Goal: Transaction & Acquisition: Purchase product/service

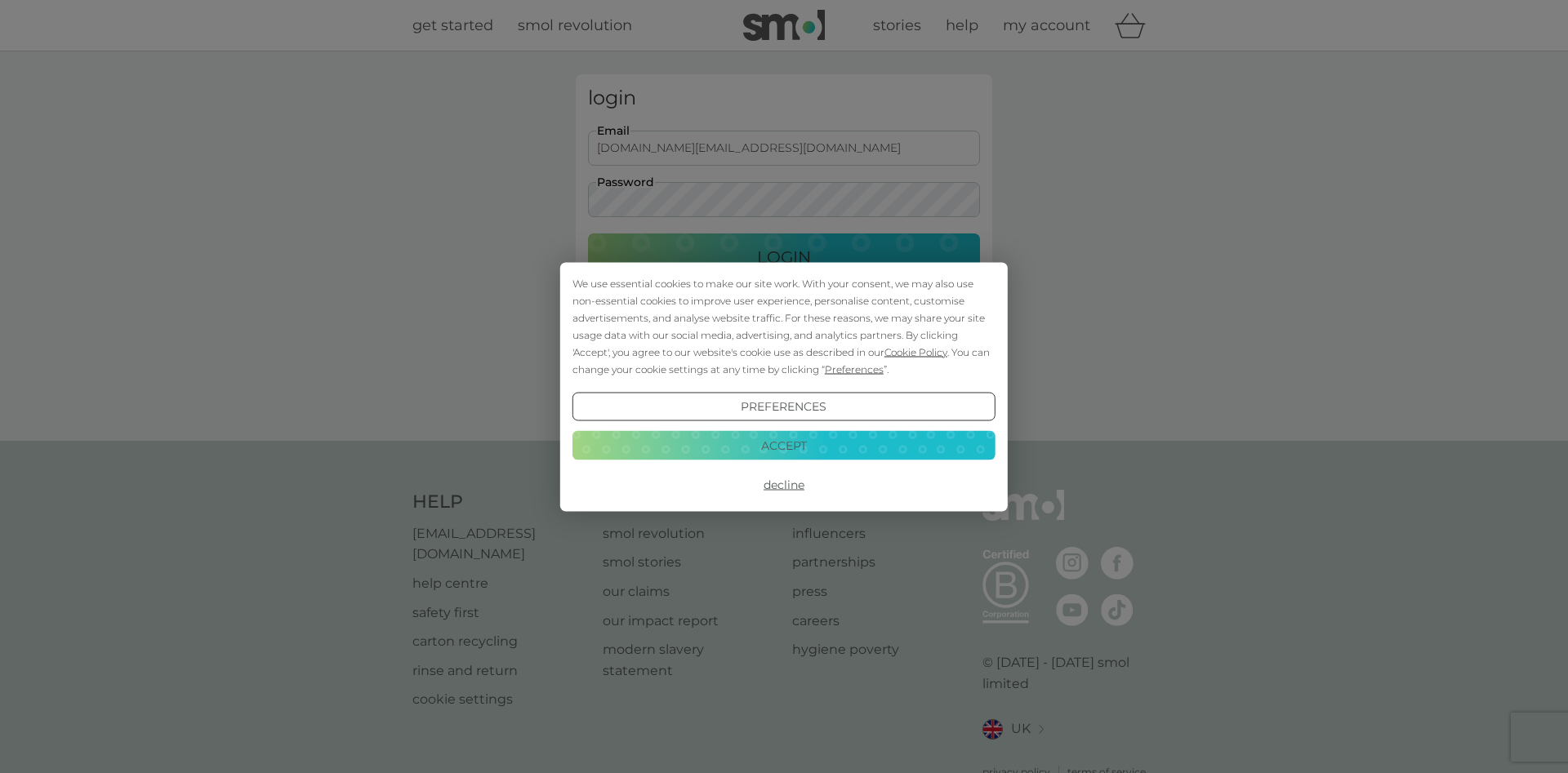
click at [789, 443] on button "Accept" at bounding box center [784, 446] width 423 height 30
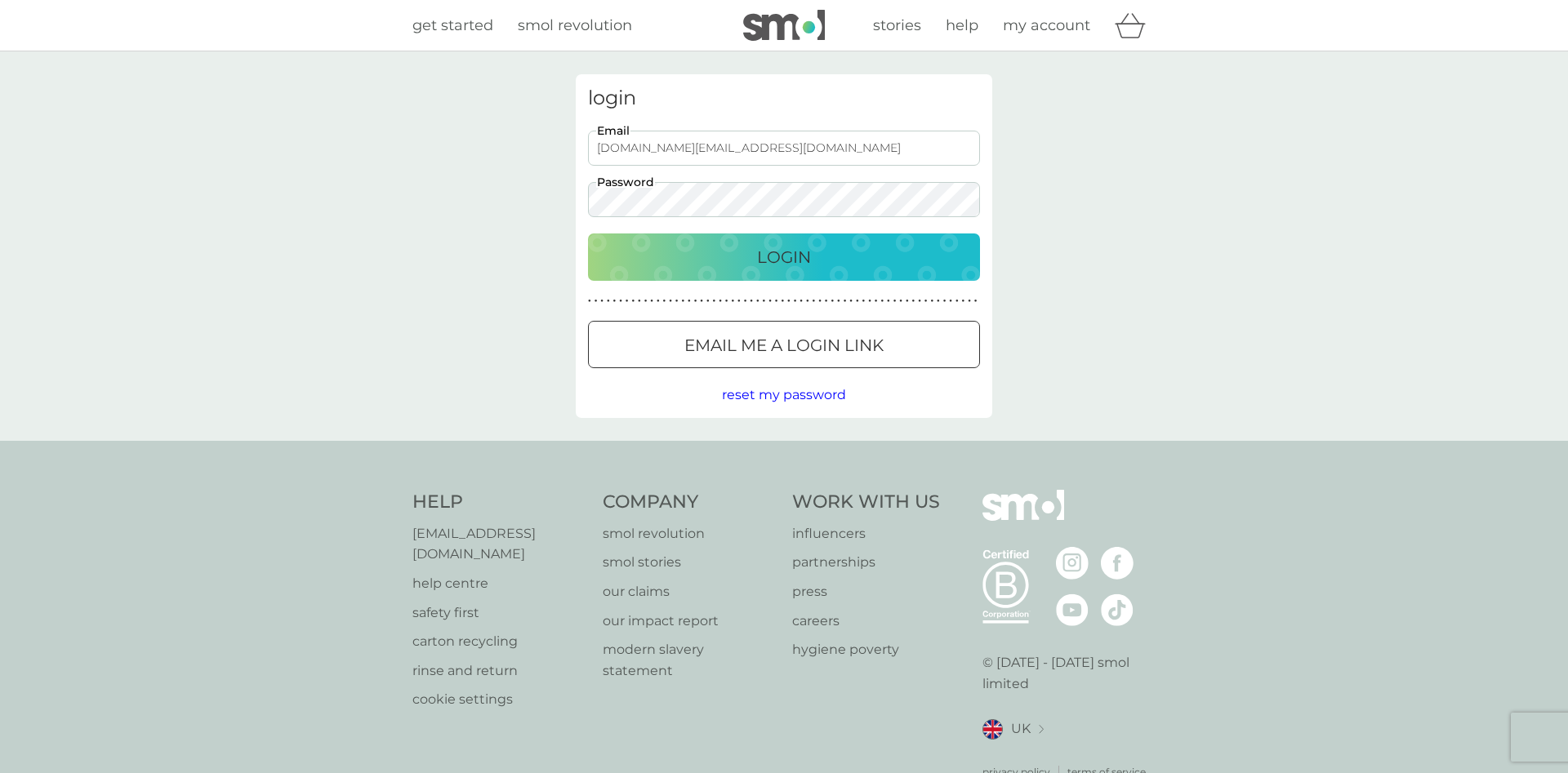
click at [789, 258] on p "Login" at bounding box center [784, 257] width 54 height 26
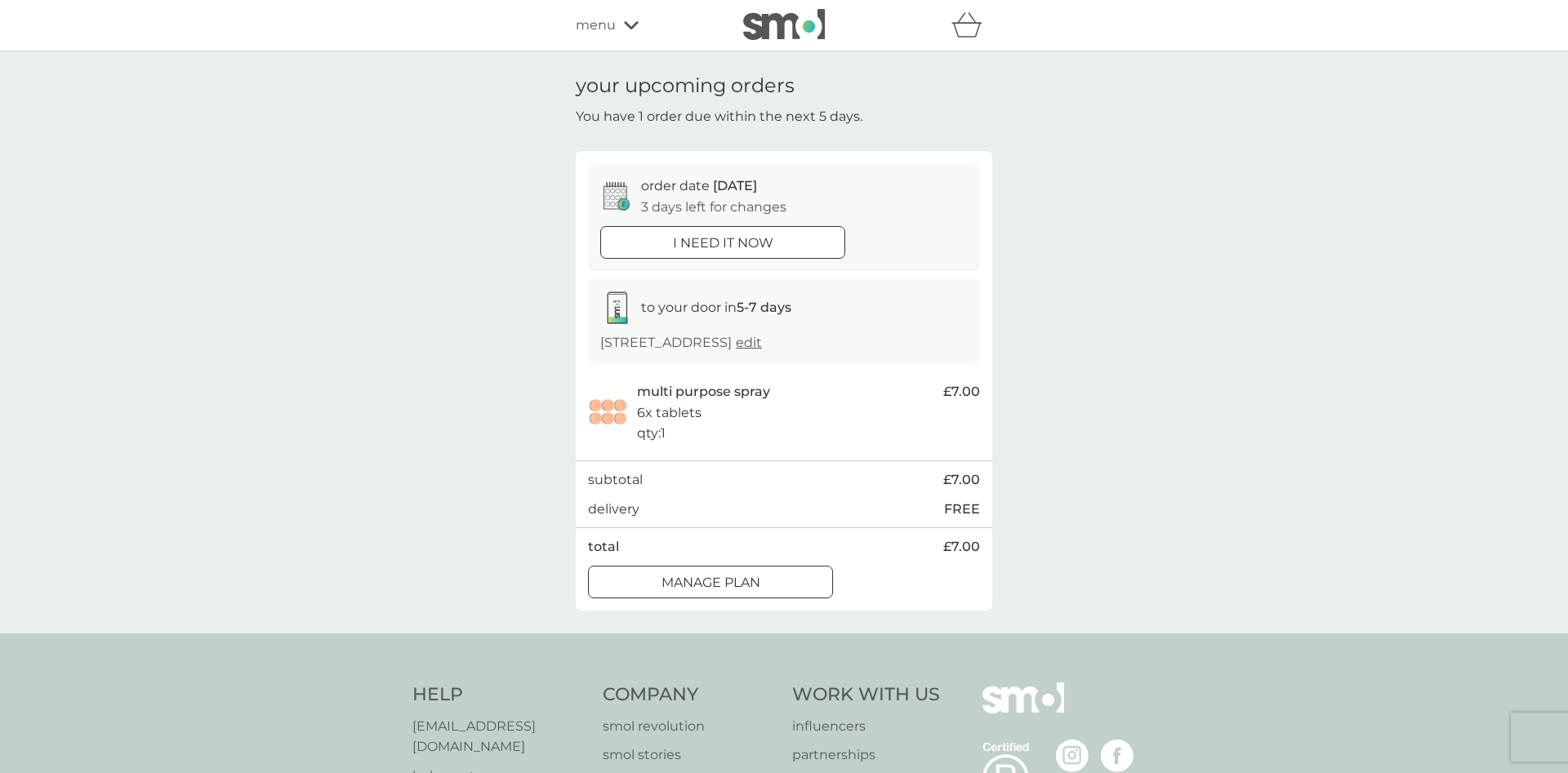
click at [702, 577] on div at bounding box center [710, 582] width 59 height 17
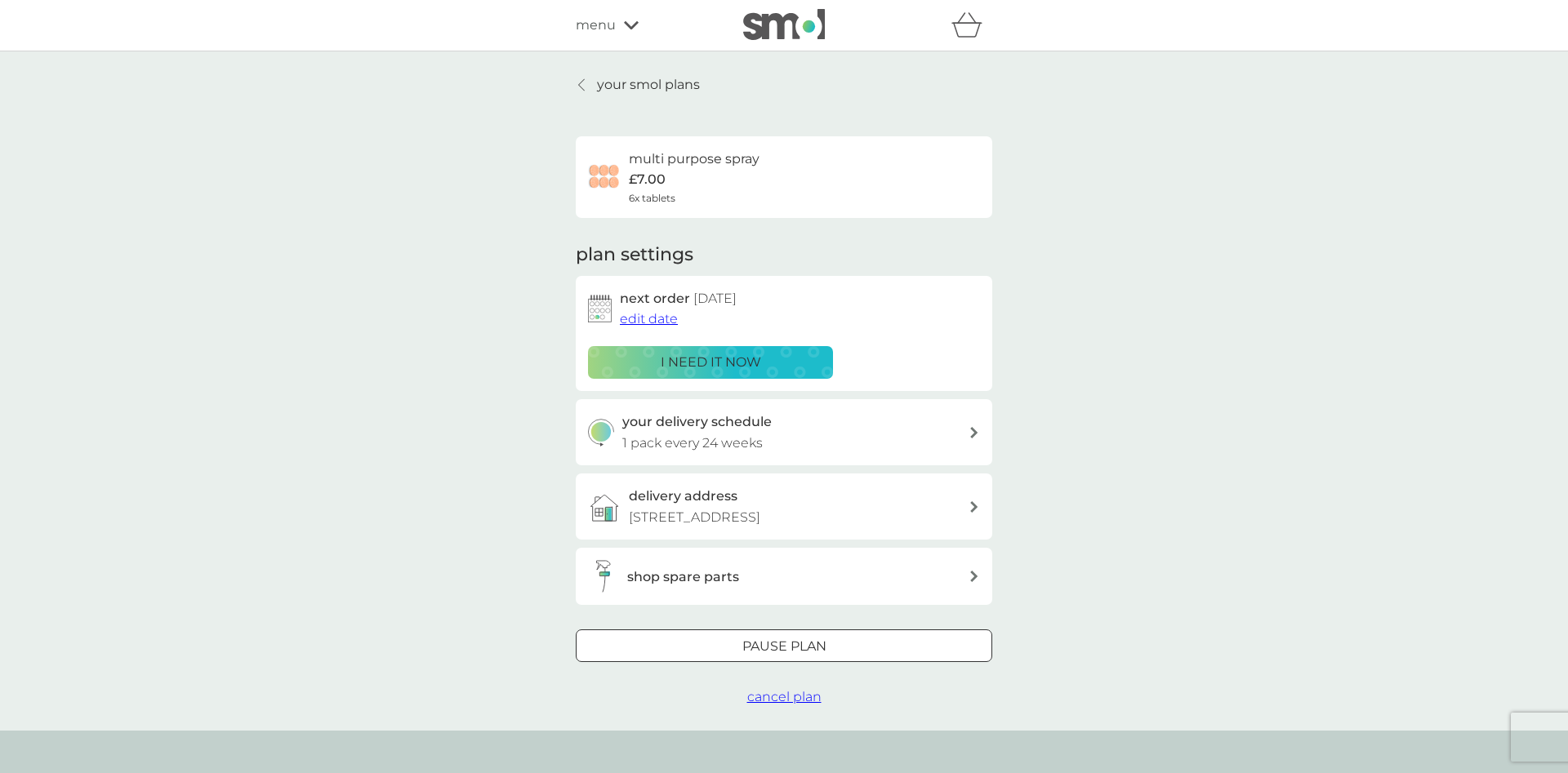
click at [667, 317] on span "edit date" at bounding box center [649, 319] width 58 height 16
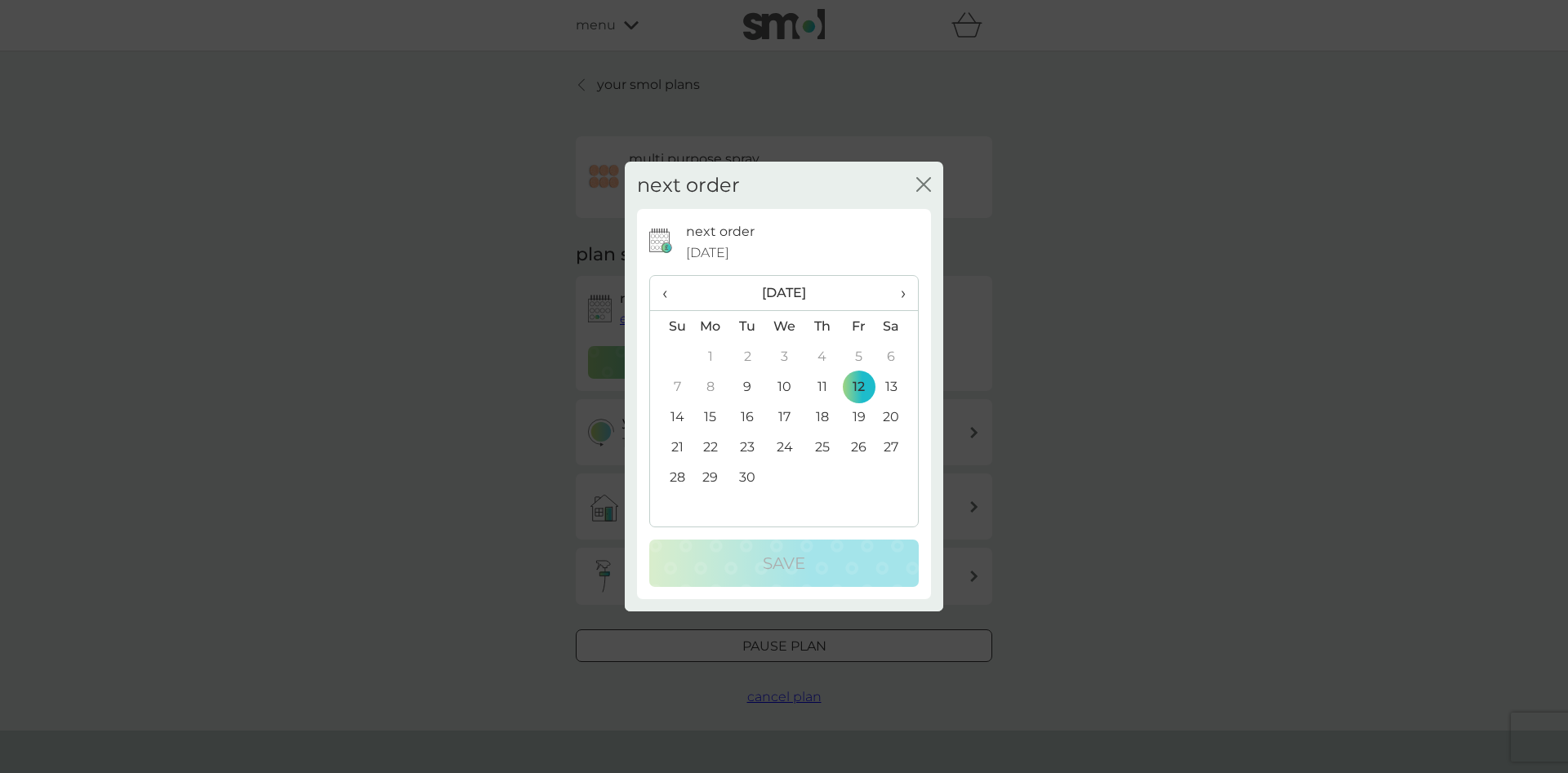
click at [903, 295] on span "›" at bounding box center [897, 293] width 16 height 35
click at [861, 356] on td "5" at bounding box center [859, 357] width 37 height 30
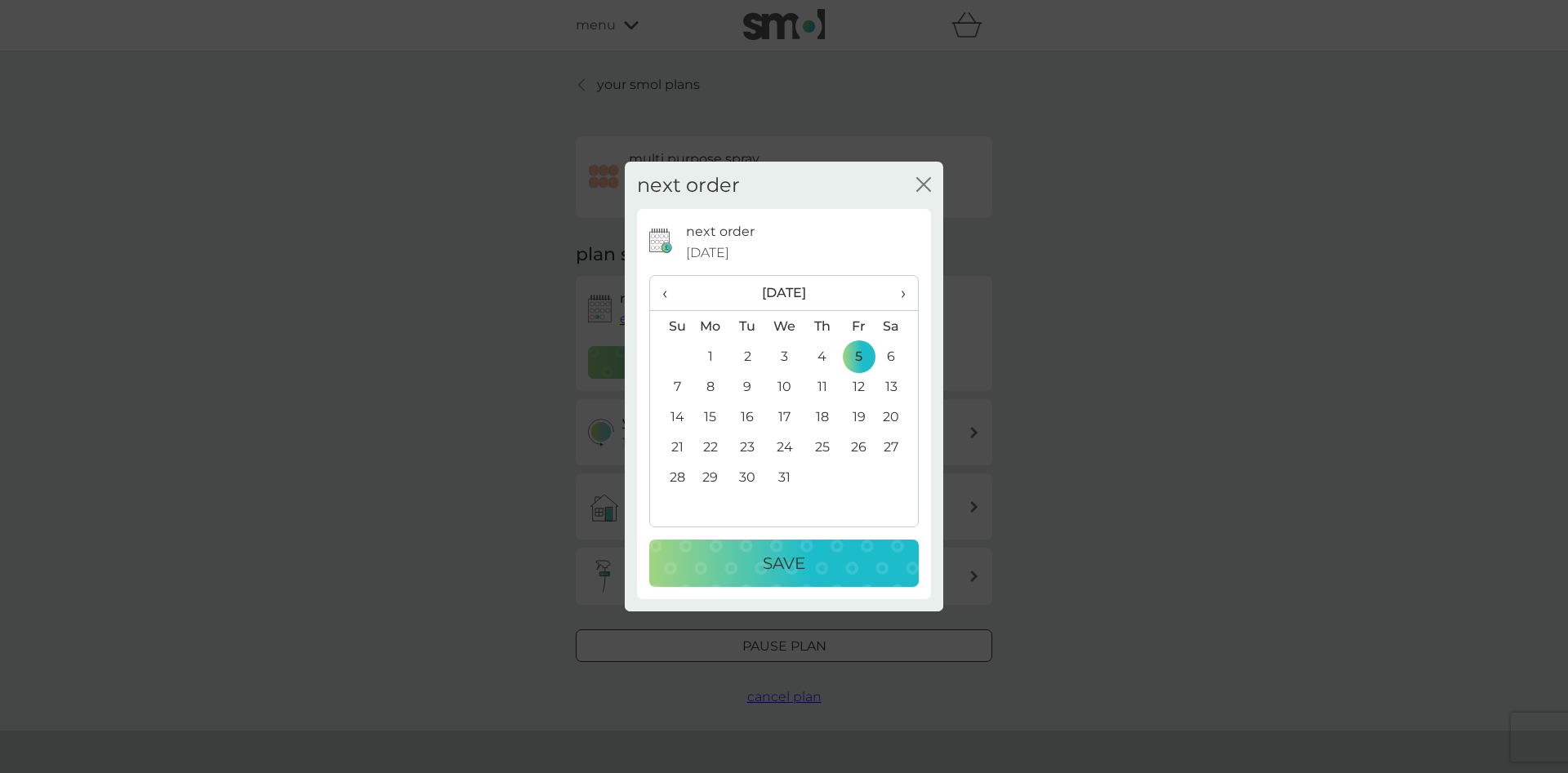
click at [829, 567] on div "Save" at bounding box center [784, 563] width 236 height 26
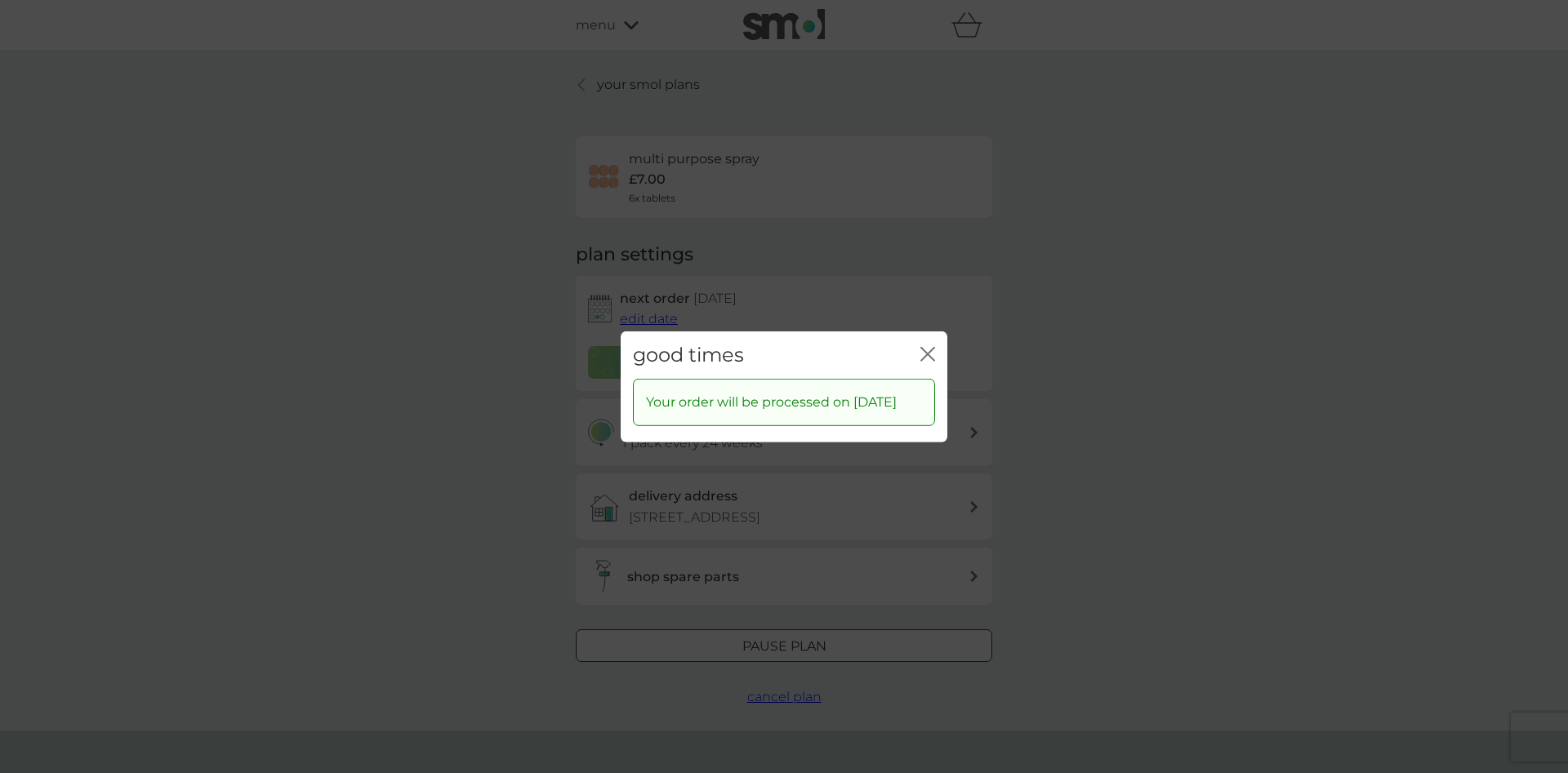
click at [926, 347] on icon "close" at bounding box center [927, 354] width 15 height 15
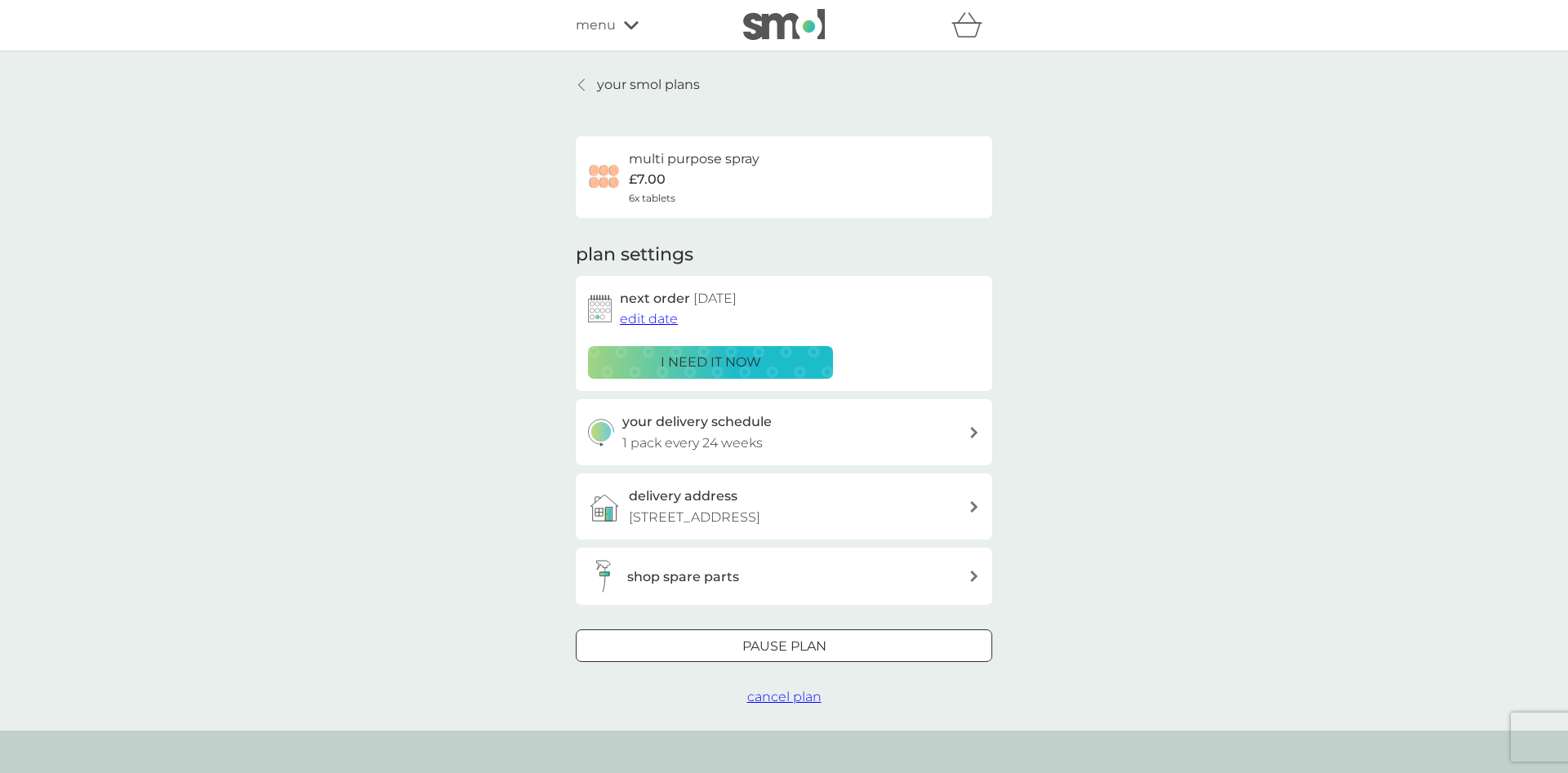
click at [672, 85] on p "your smol plans" at bounding box center [649, 84] width 103 height 21
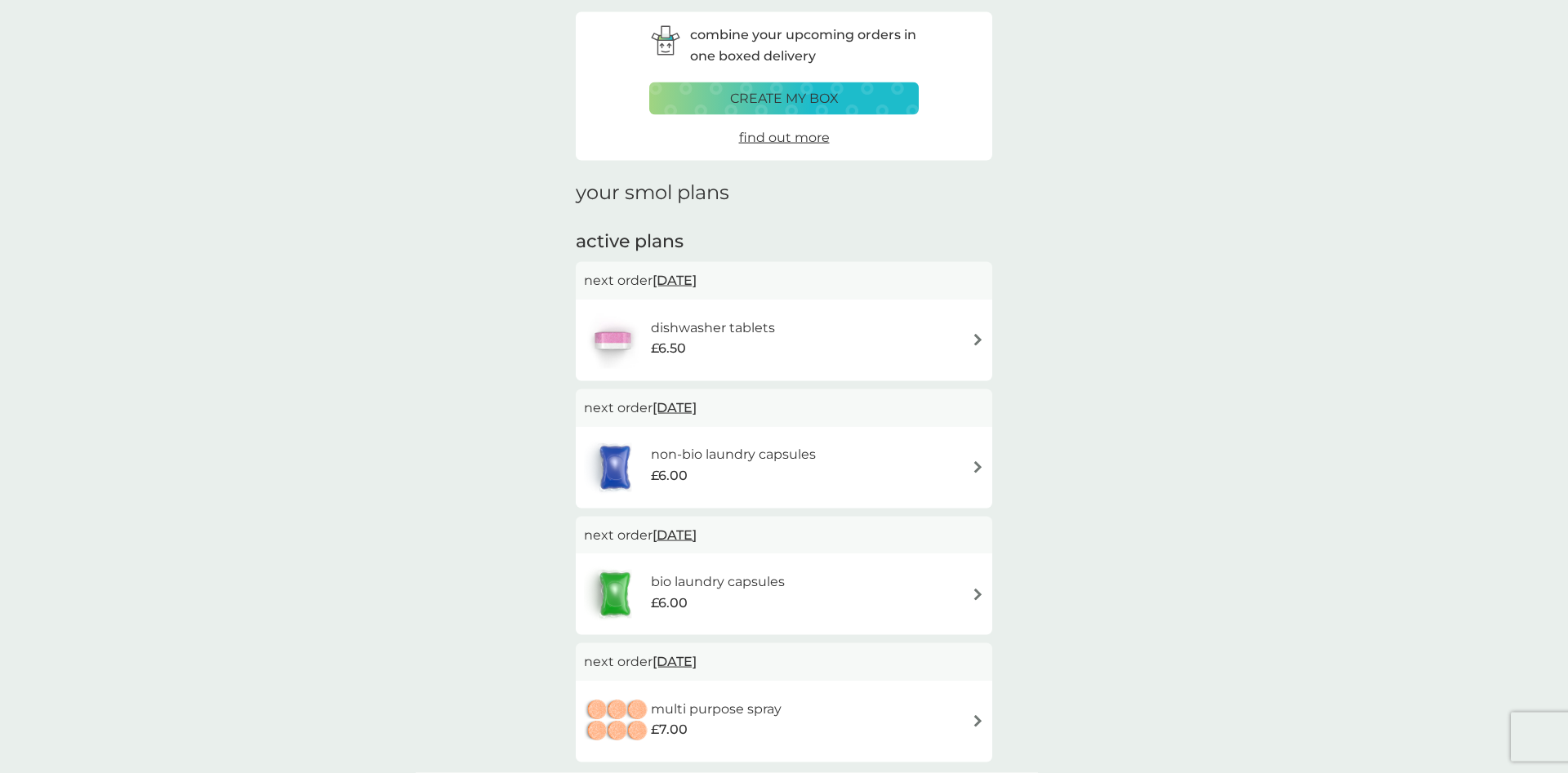
scroll to position [83, 0]
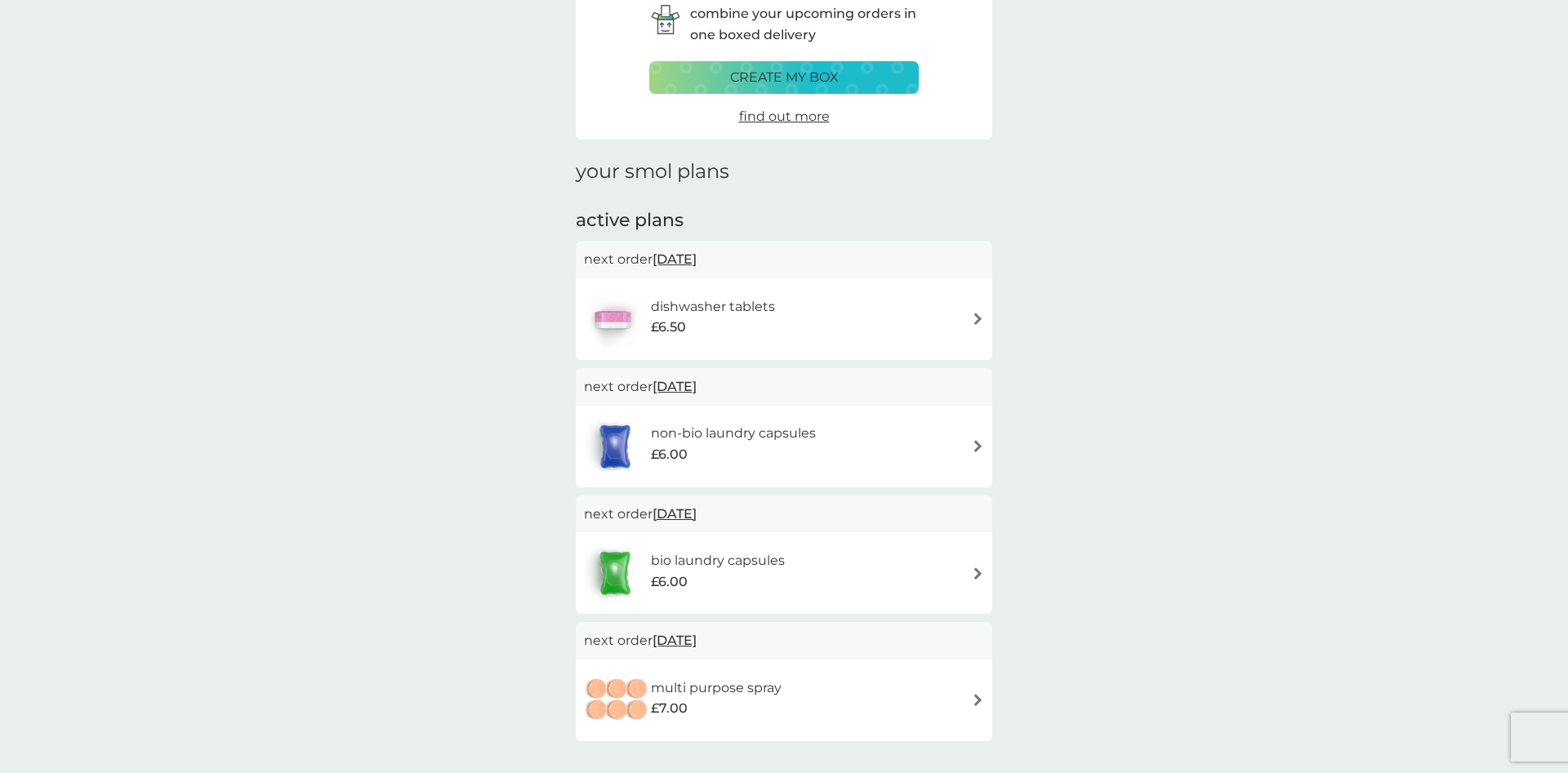
click at [979, 570] on img at bounding box center [978, 573] width 12 height 12
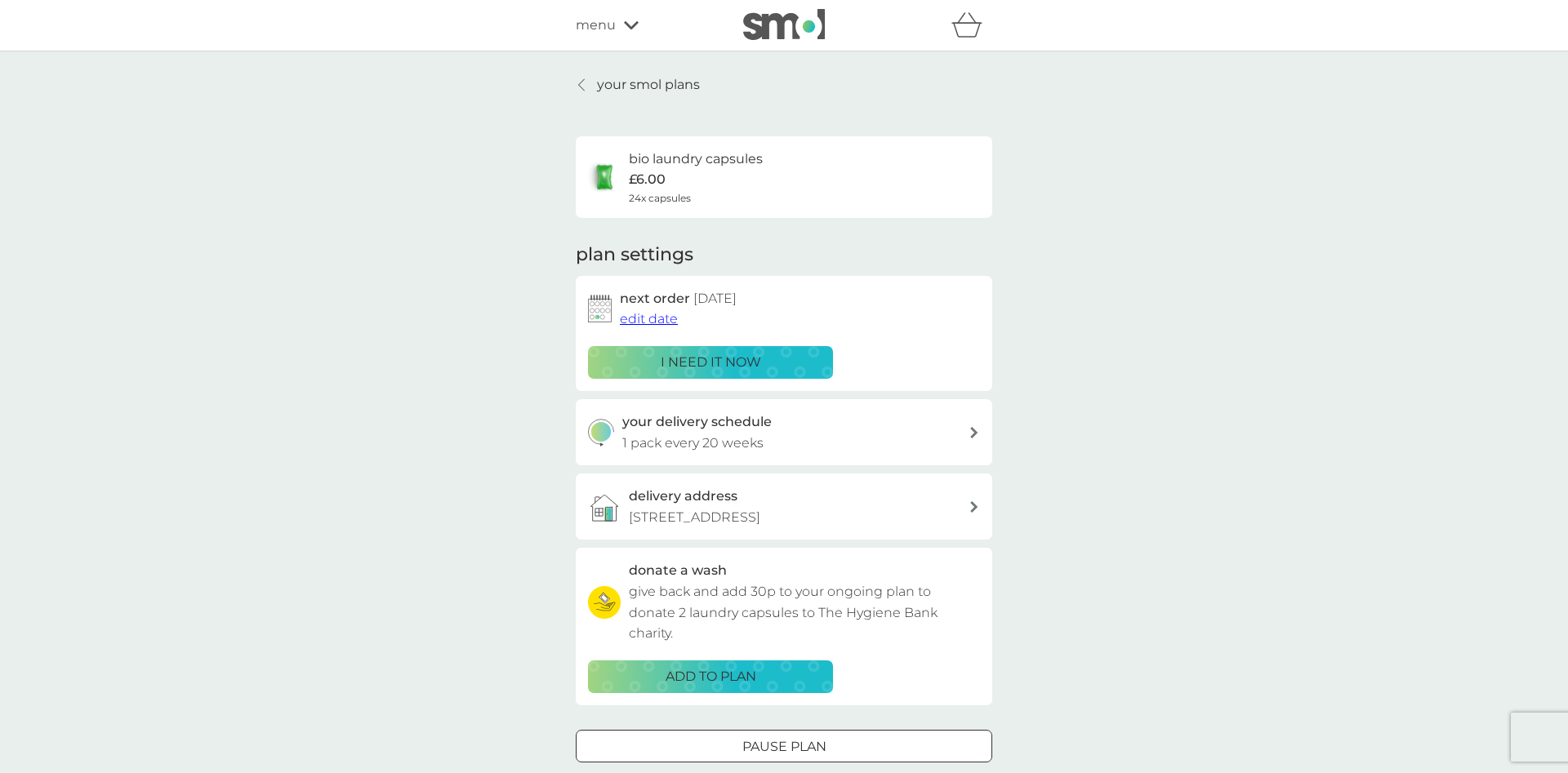
click at [971, 429] on icon at bounding box center [974, 433] width 7 height 12
select select "119"
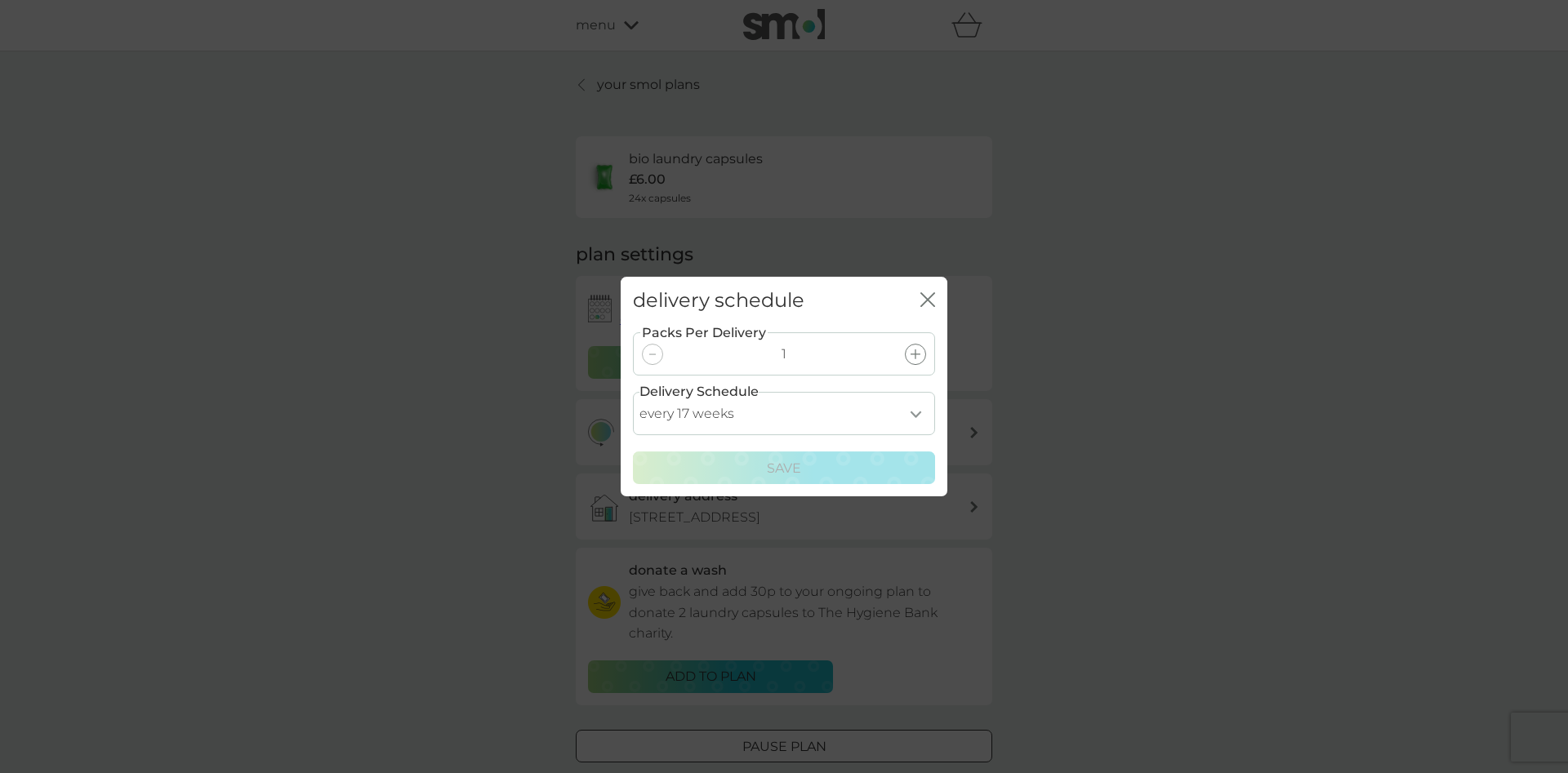
click at [1222, 432] on div "delivery schedule close Packs Per Delivery 1 Delivery Schedule every 1 week eve…" at bounding box center [784, 386] width 1568 height 773
click at [921, 296] on icon "close" at bounding box center [927, 299] width 15 height 15
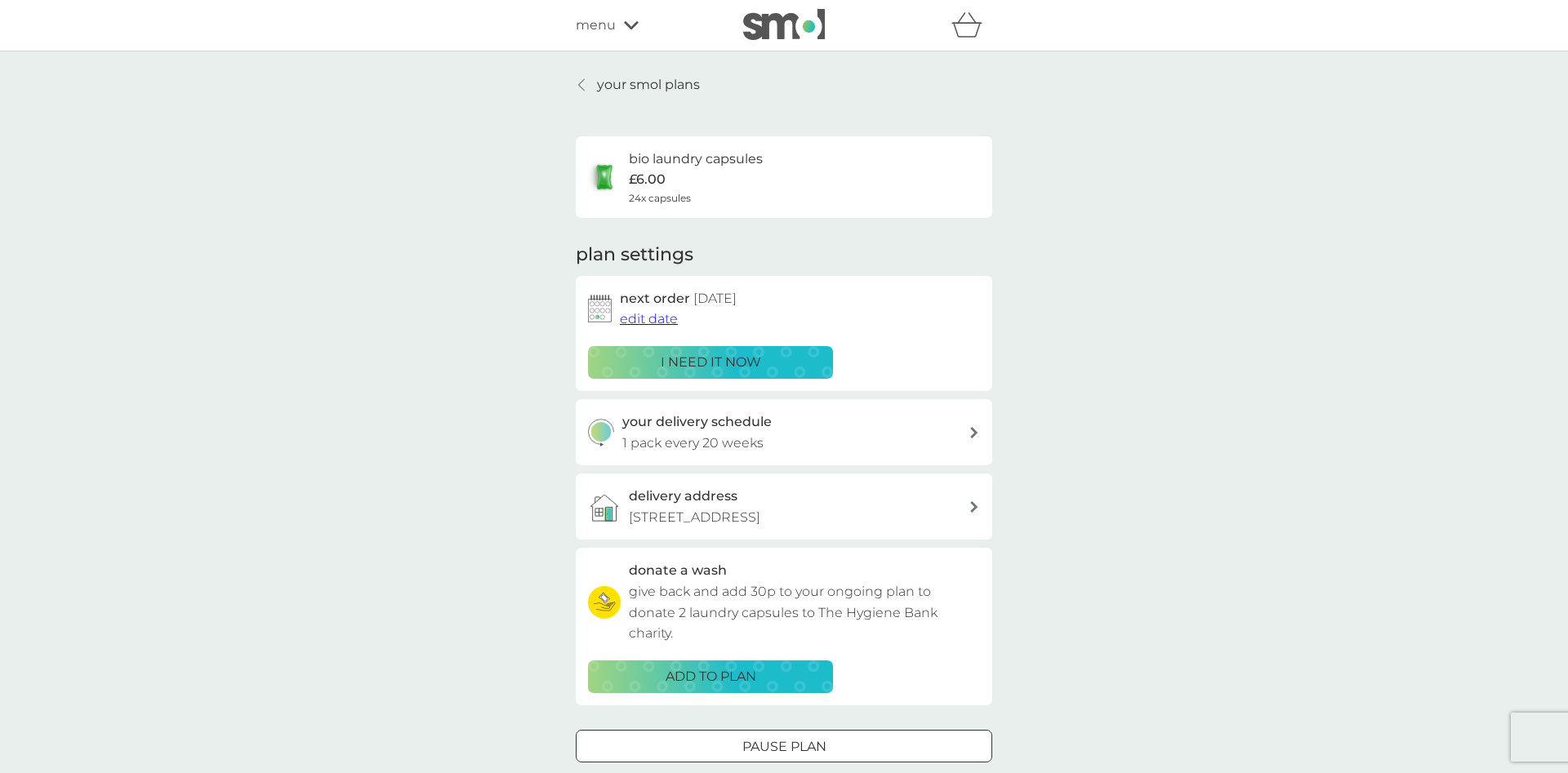
click at [971, 427] on div at bounding box center [975, 432] width 12 height 13
select select "119"
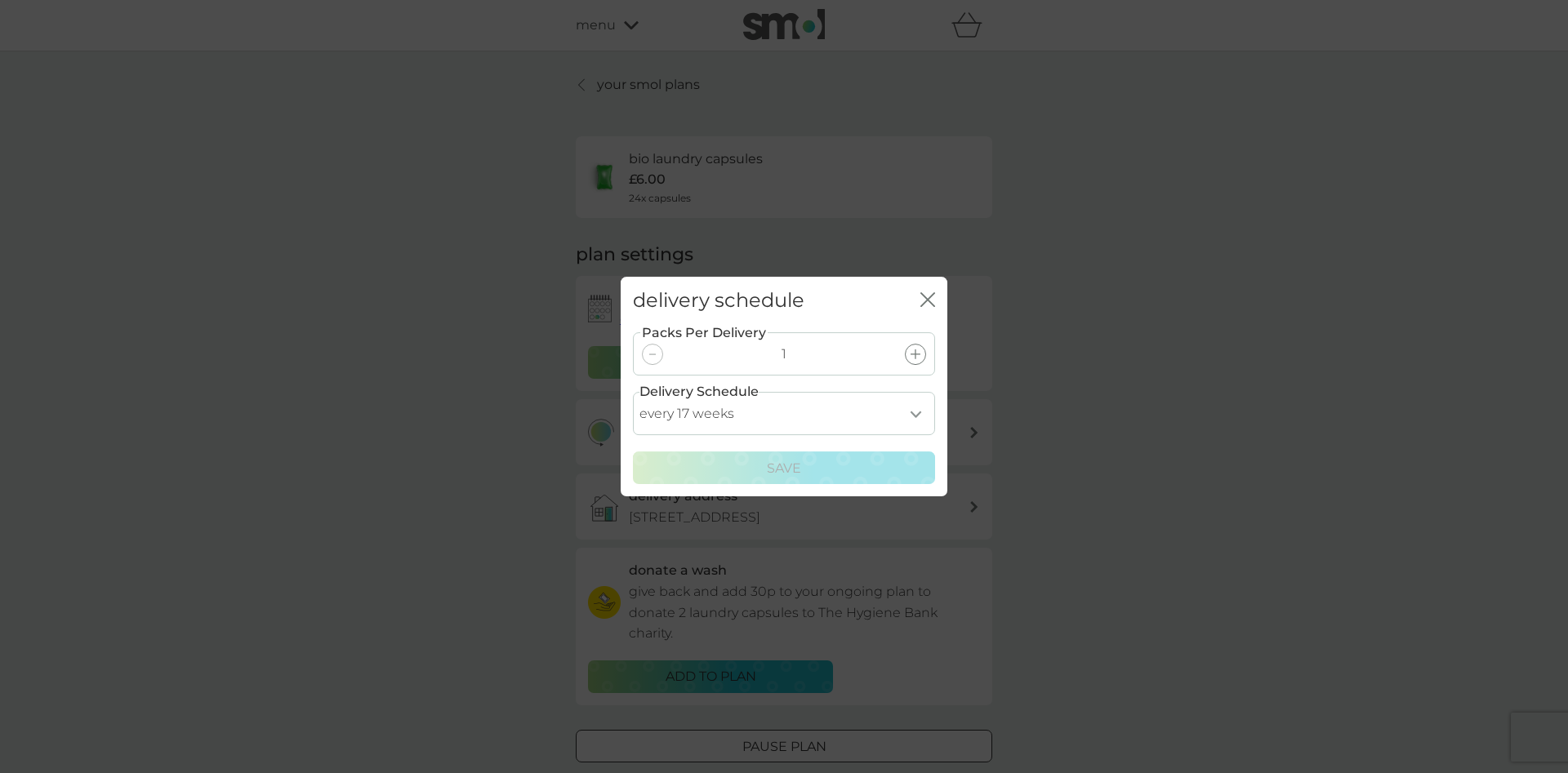
click at [633, 392] on select "every 1 week every 2 weeks every 3 weeks every 4 weeks every 5 weeks every 6 we…" at bounding box center [784, 414] width 302 height 44
click option "every 17 weeks" at bounding box center [0, 0] width 0 height 0
click at [929, 291] on div "close" at bounding box center [927, 301] width 15 height 24
click at [930, 300] on icon "close" at bounding box center [927, 299] width 15 height 15
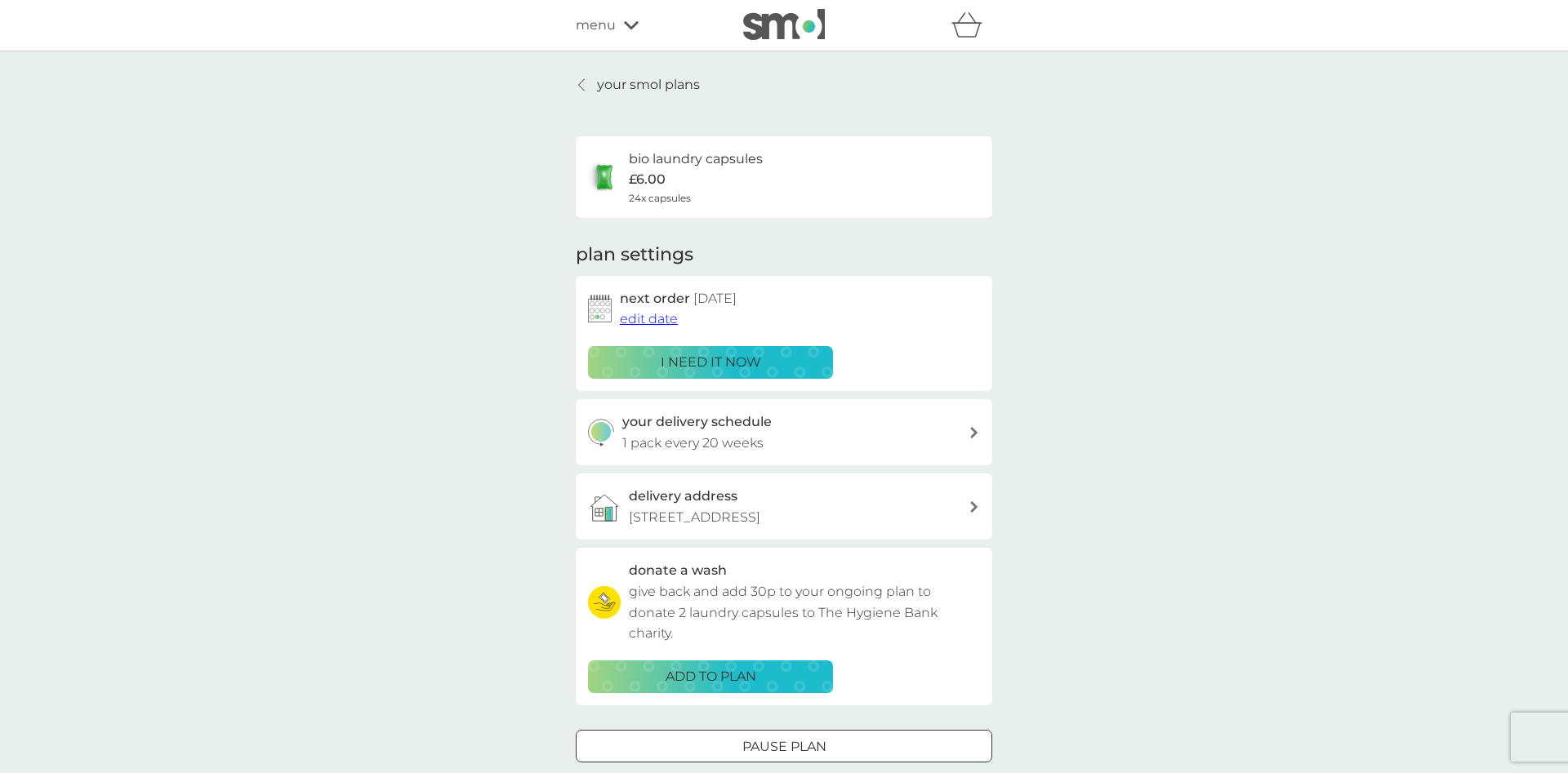
click at [975, 429] on icon at bounding box center [974, 433] width 7 height 12
select select "119"
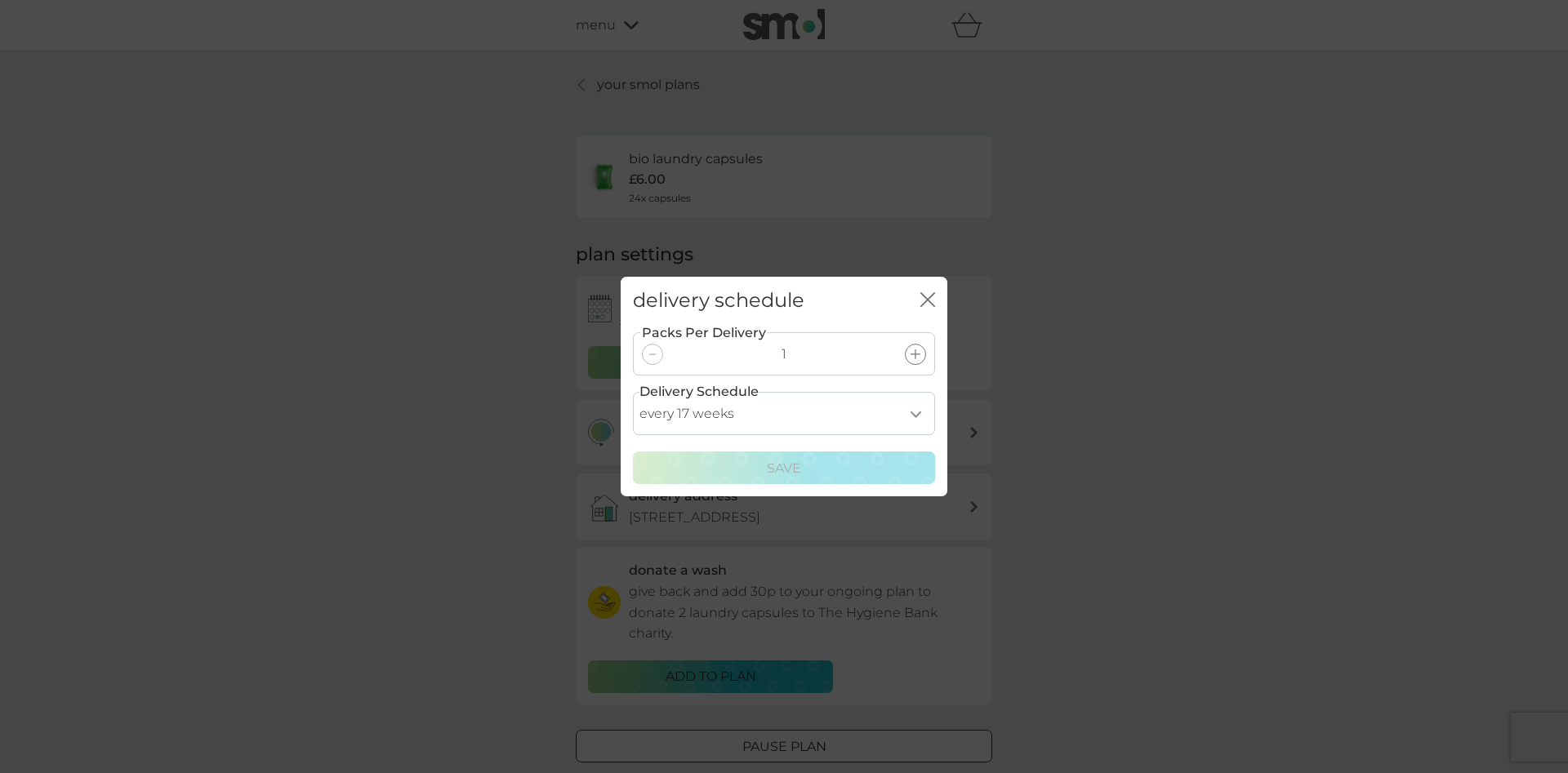
click at [633, 392] on select "every 1 week every 2 weeks every 3 weeks every 4 weeks every 5 weeks every 6 we…" at bounding box center [784, 414] width 302 height 44
click at [1155, 353] on div "delivery schedule close Packs Per Delivery 1 Delivery Schedule every 1 week eve…" at bounding box center [784, 386] width 1568 height 773
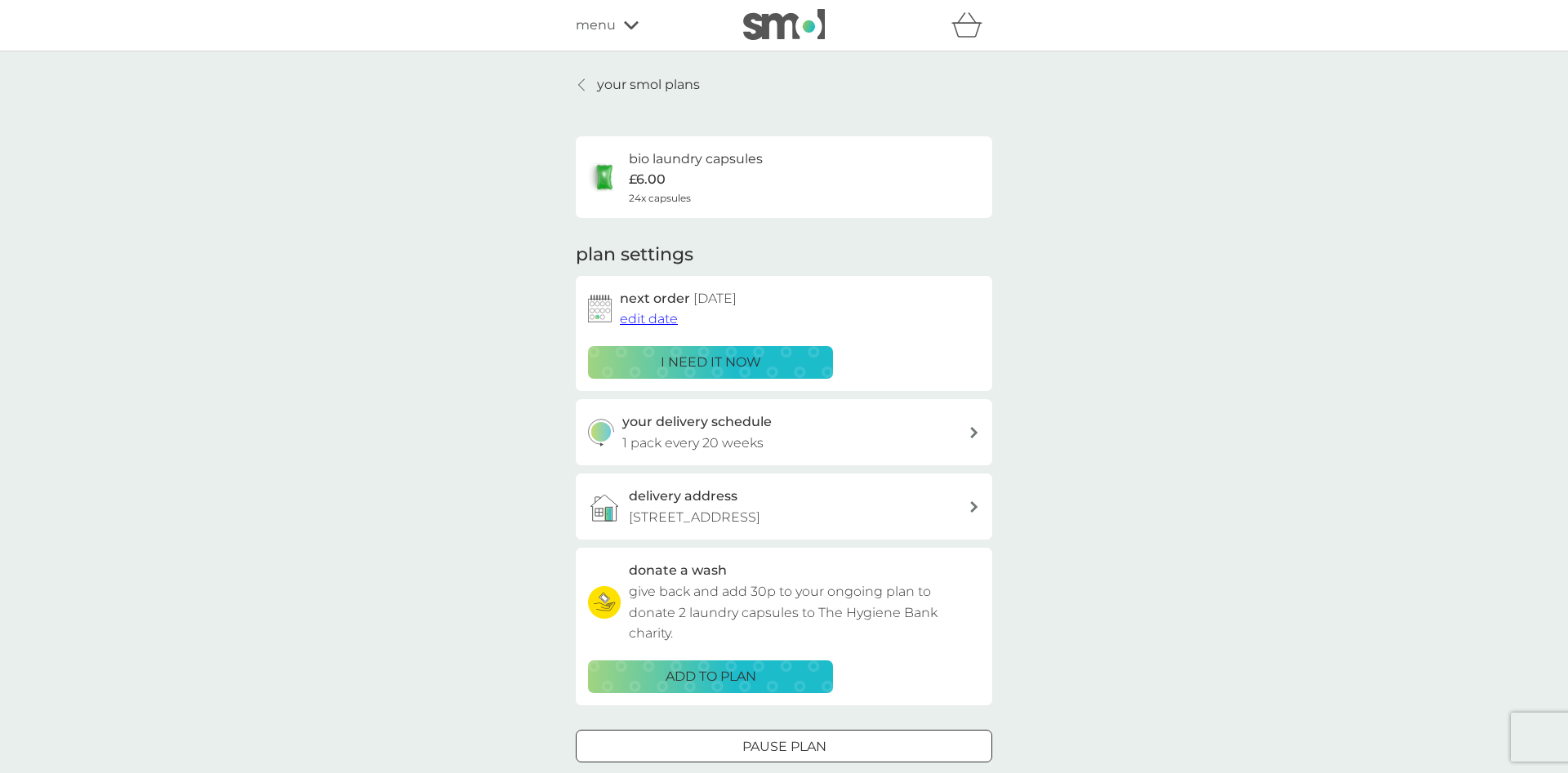
click at [673, 324] on span "edit date" at bounding box center [649, 319] width 58 height 16
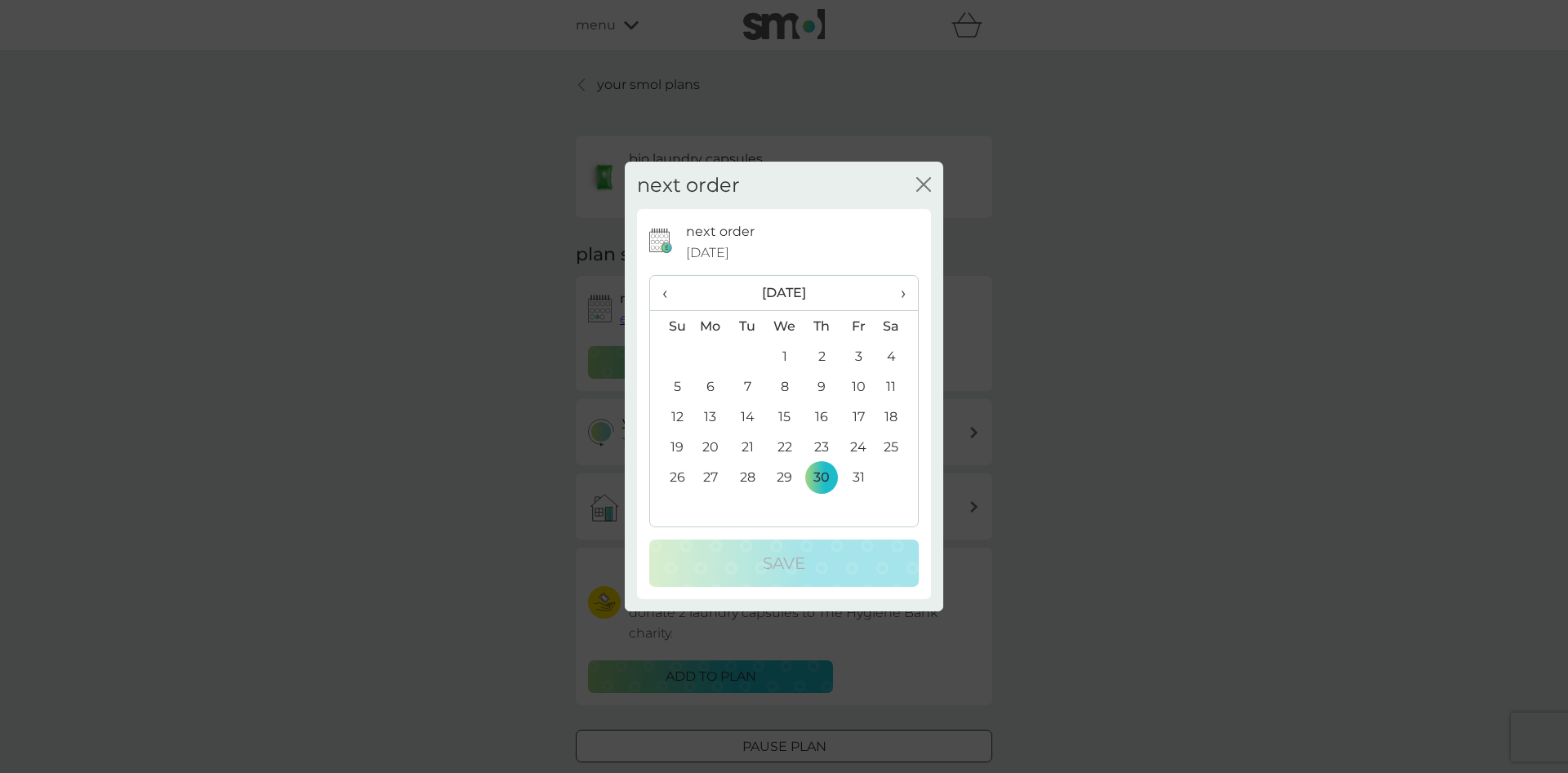
click at [824, 418] on td "16" at bounding box center [822, 416] width 37 height 30
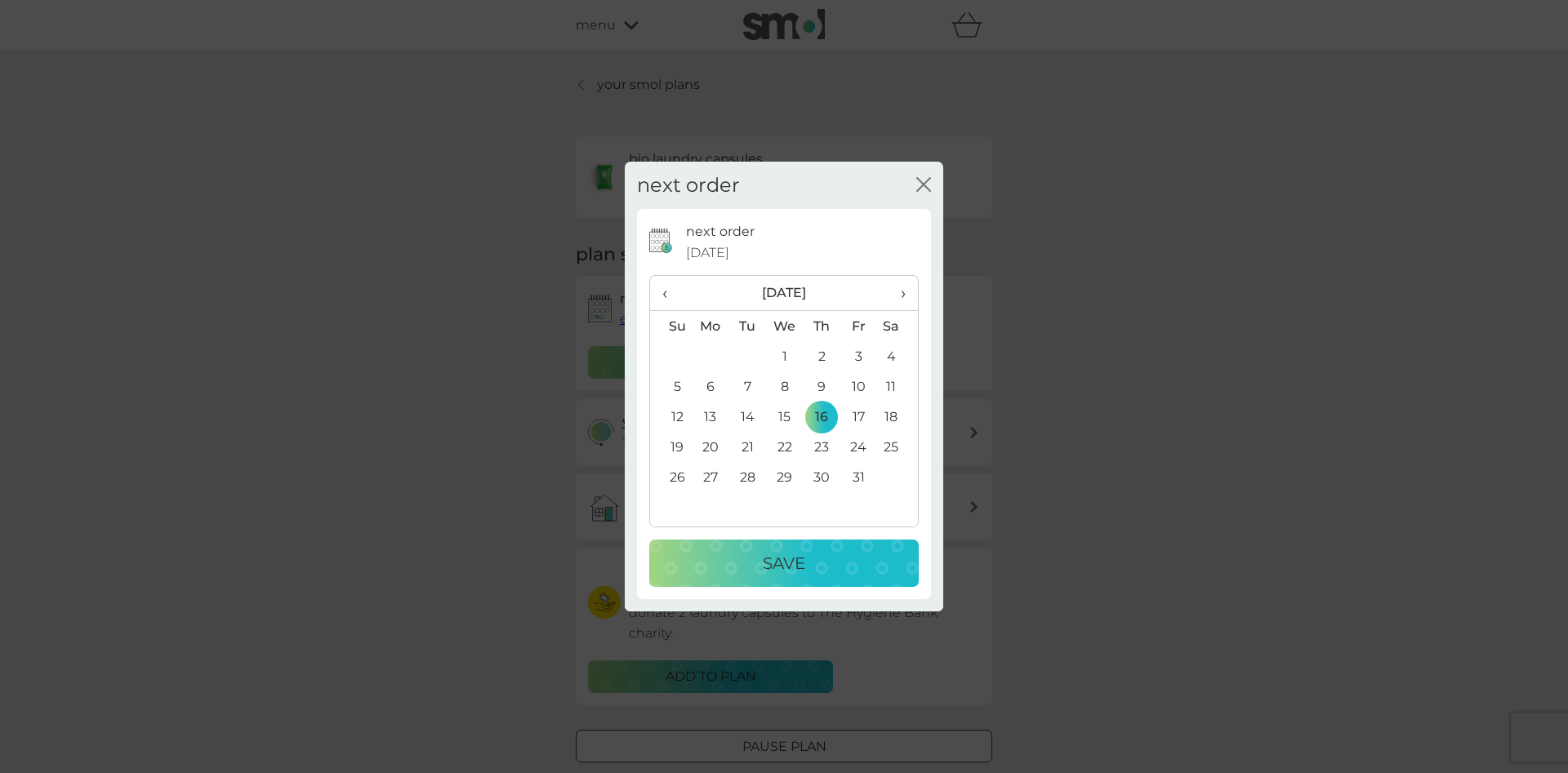
click at [819, 554] on div "Save" at bounding box center [784, 563] width 236 height 26
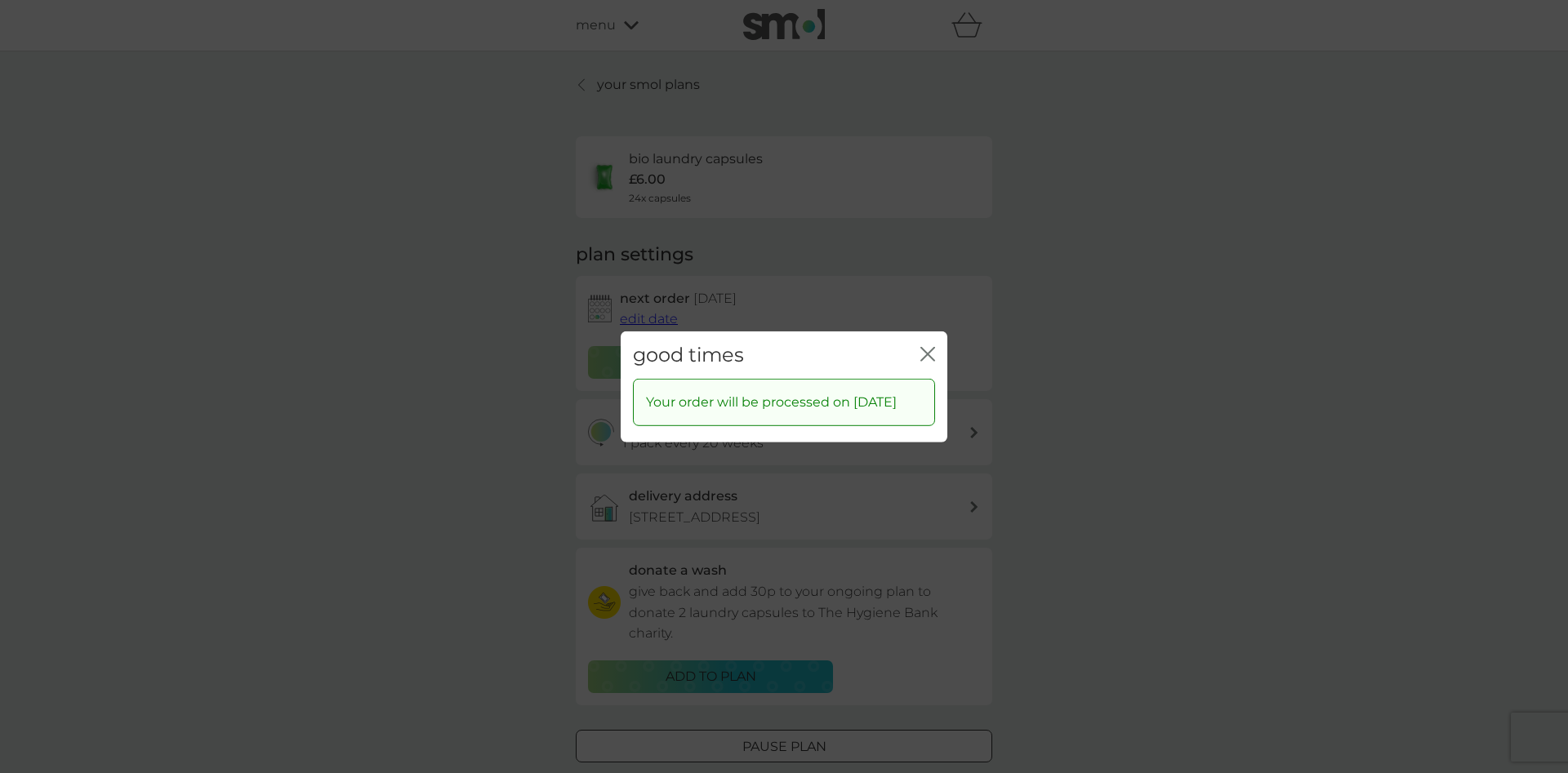
click at [926, 347] on icon "close" at bounding box center [927, 354] width 15 height 15
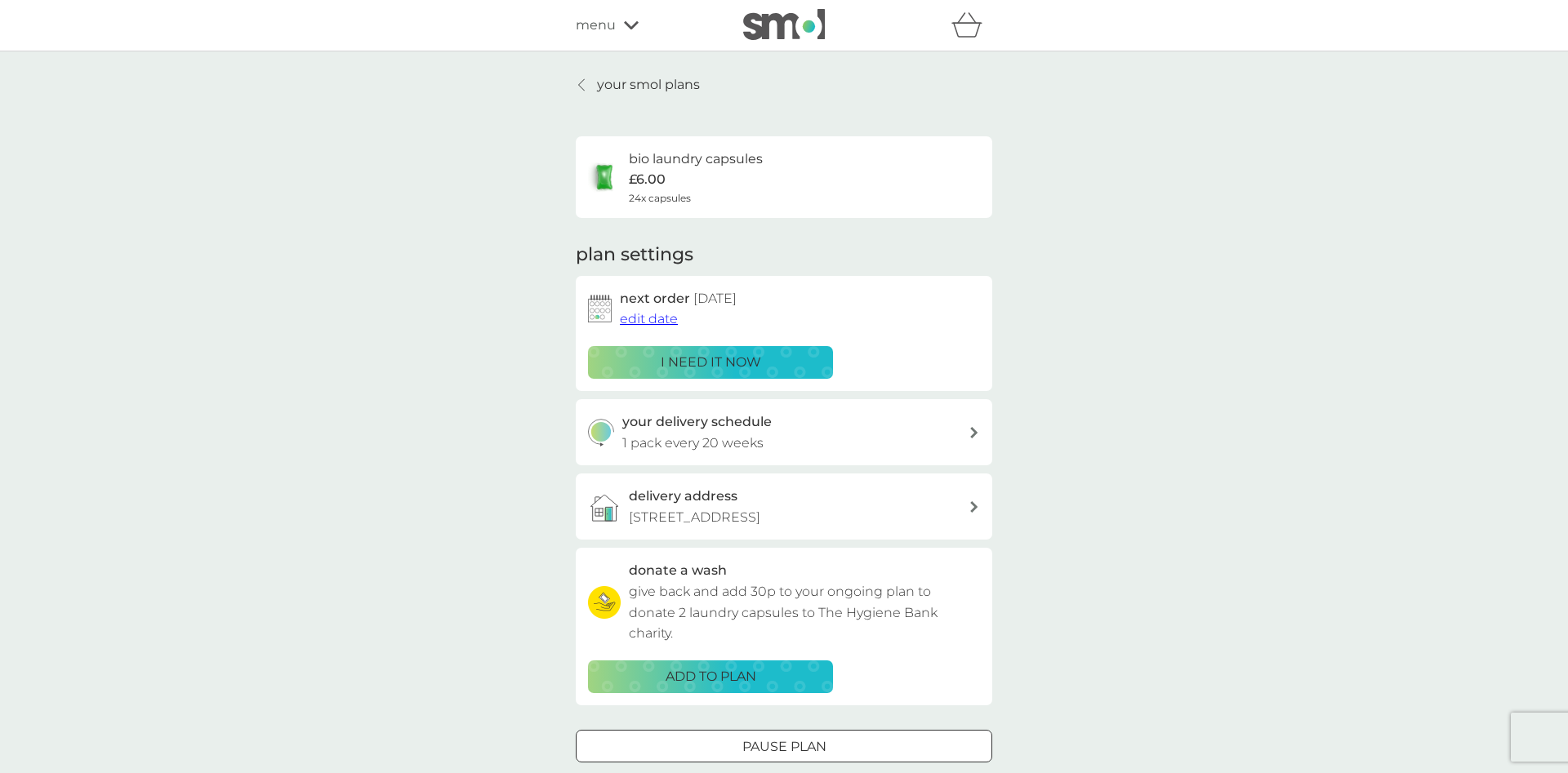
click at [676, 89] on p "your smol plans" at bounding box center [649, 84] width 103 height 21
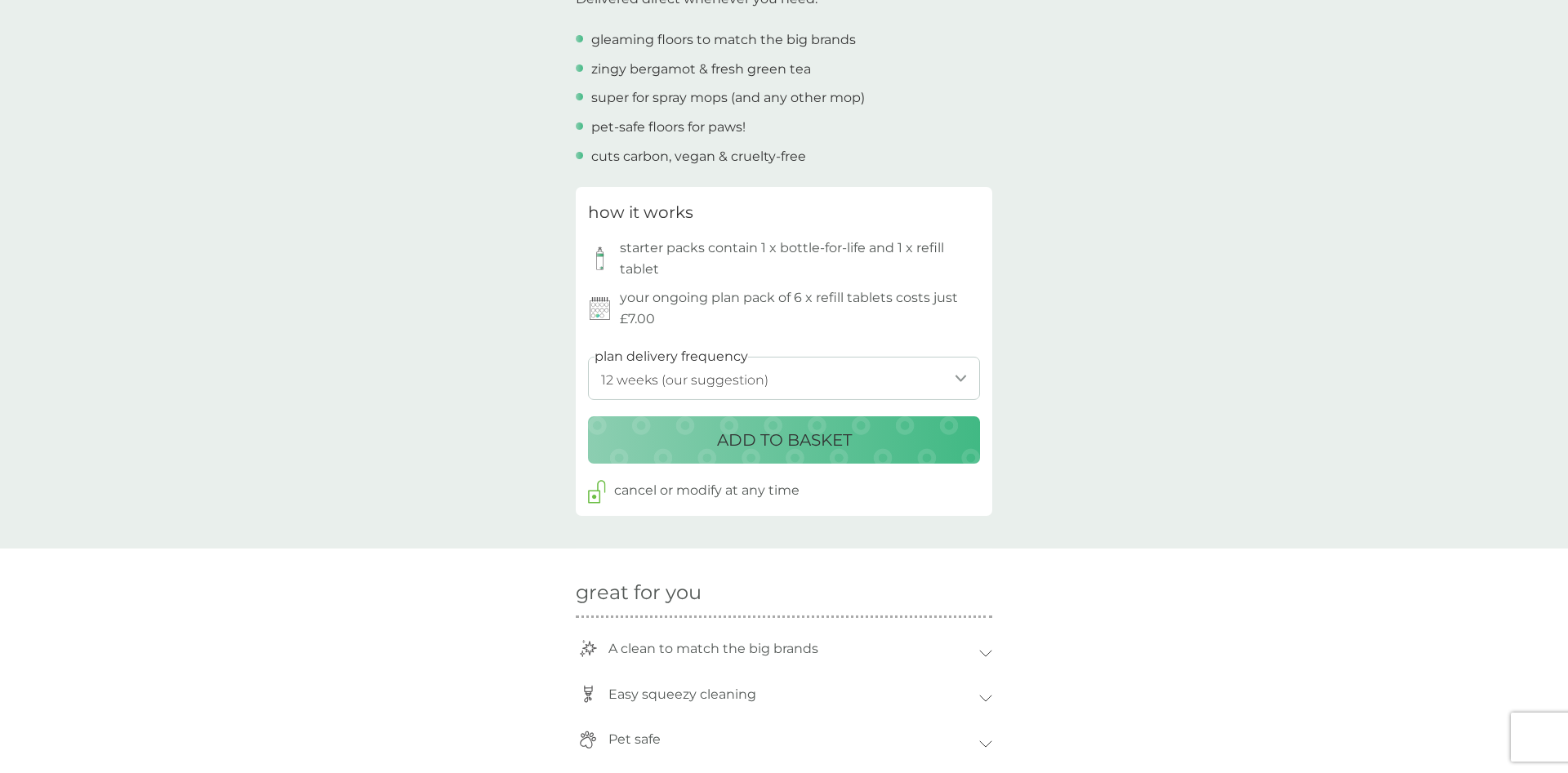
scroll to position [667, 0]
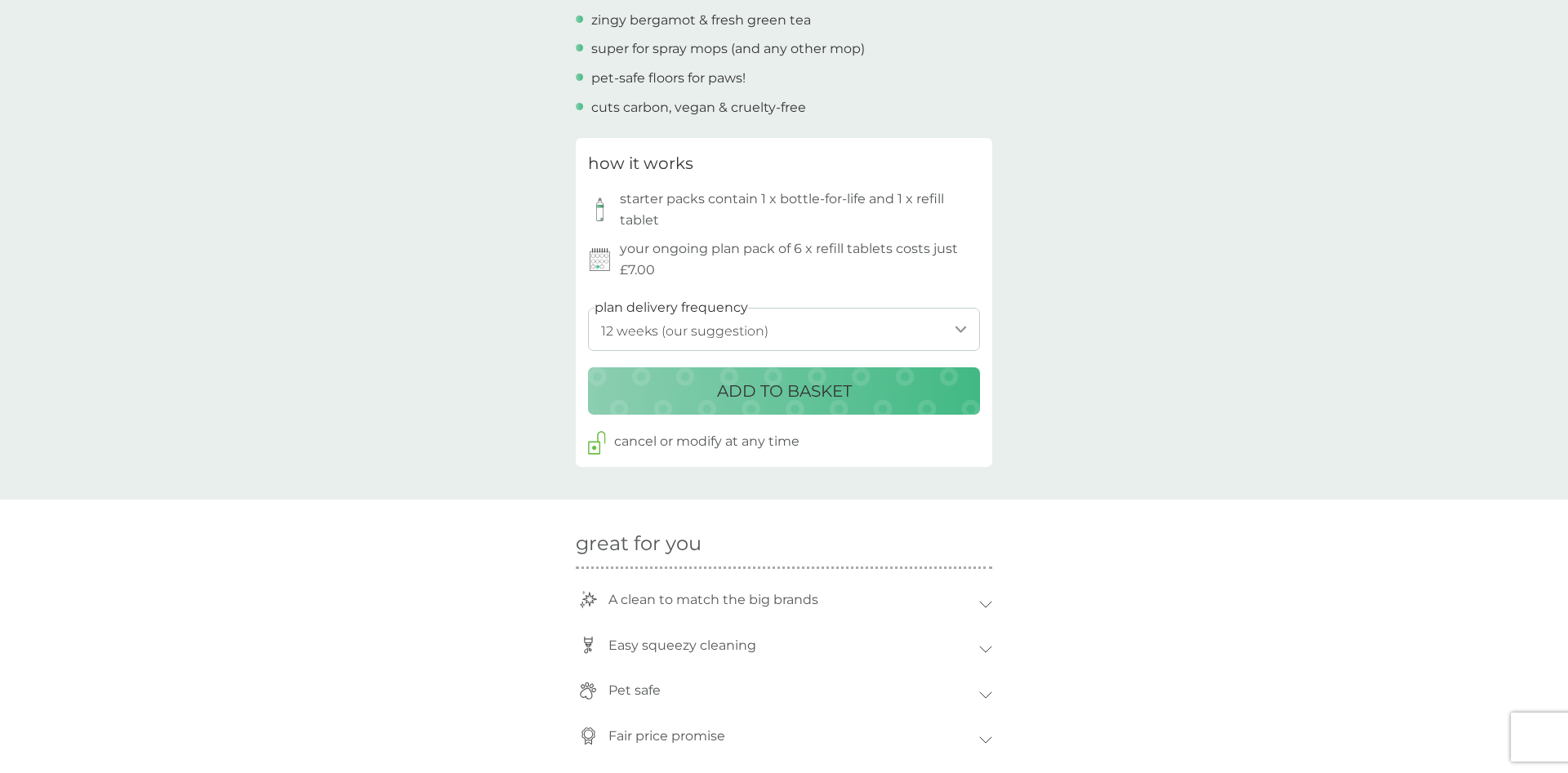
click at [588, 308] on select "1 week 2 weeks 3 weeks 4 weeks 5 weeks 6 weeks 7 weeks 8 weeks 9 weeks 10 weeks…" at bounding box center [784, 330] width 392 height 44
select select "140"
click option "20 weeks" at bounding box center [0, 0] width 0 height 0
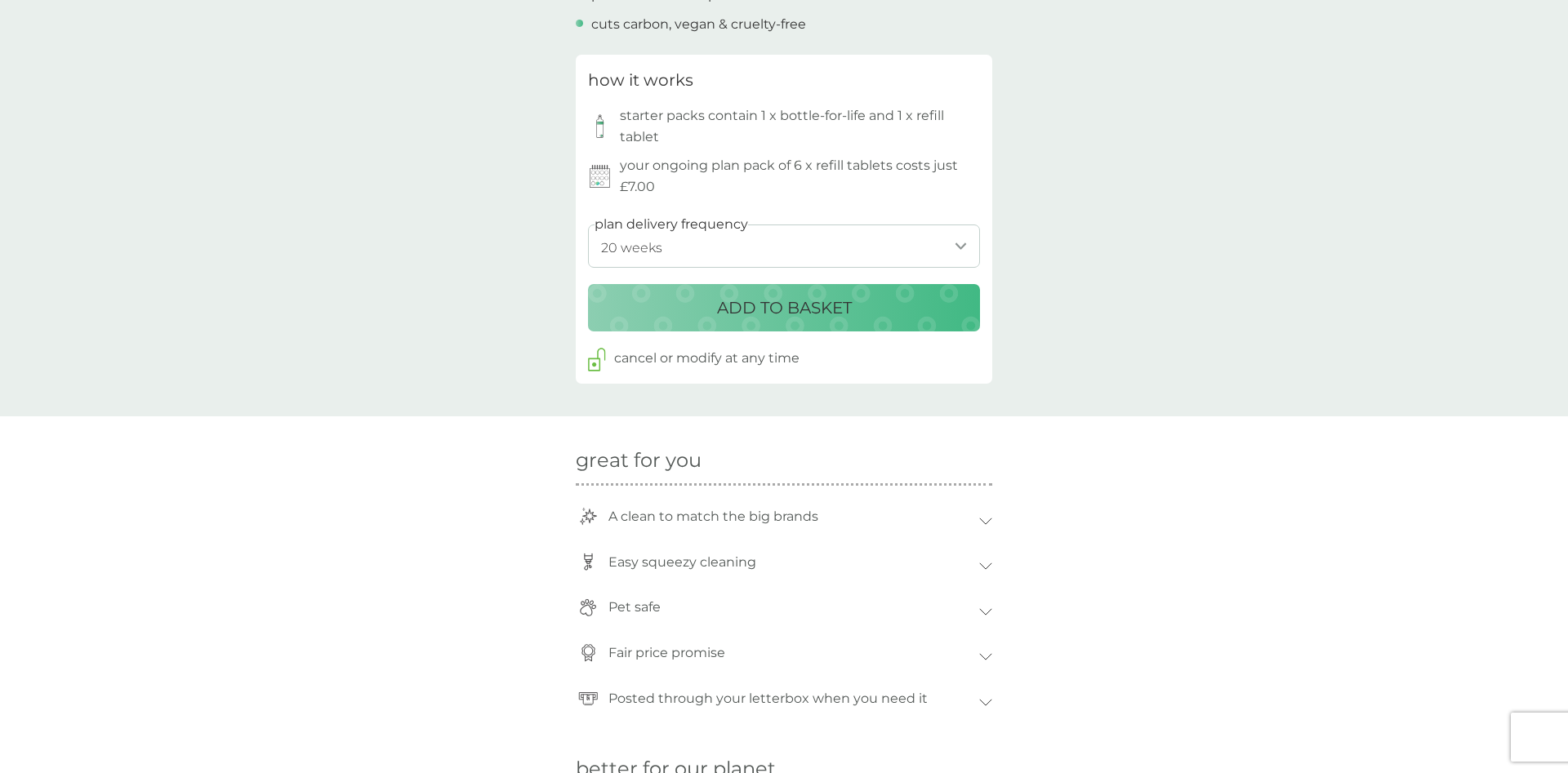
click at [890, 315] on div "ADD TO BASKET" at bounding box center [784, 308] width 360 height 26
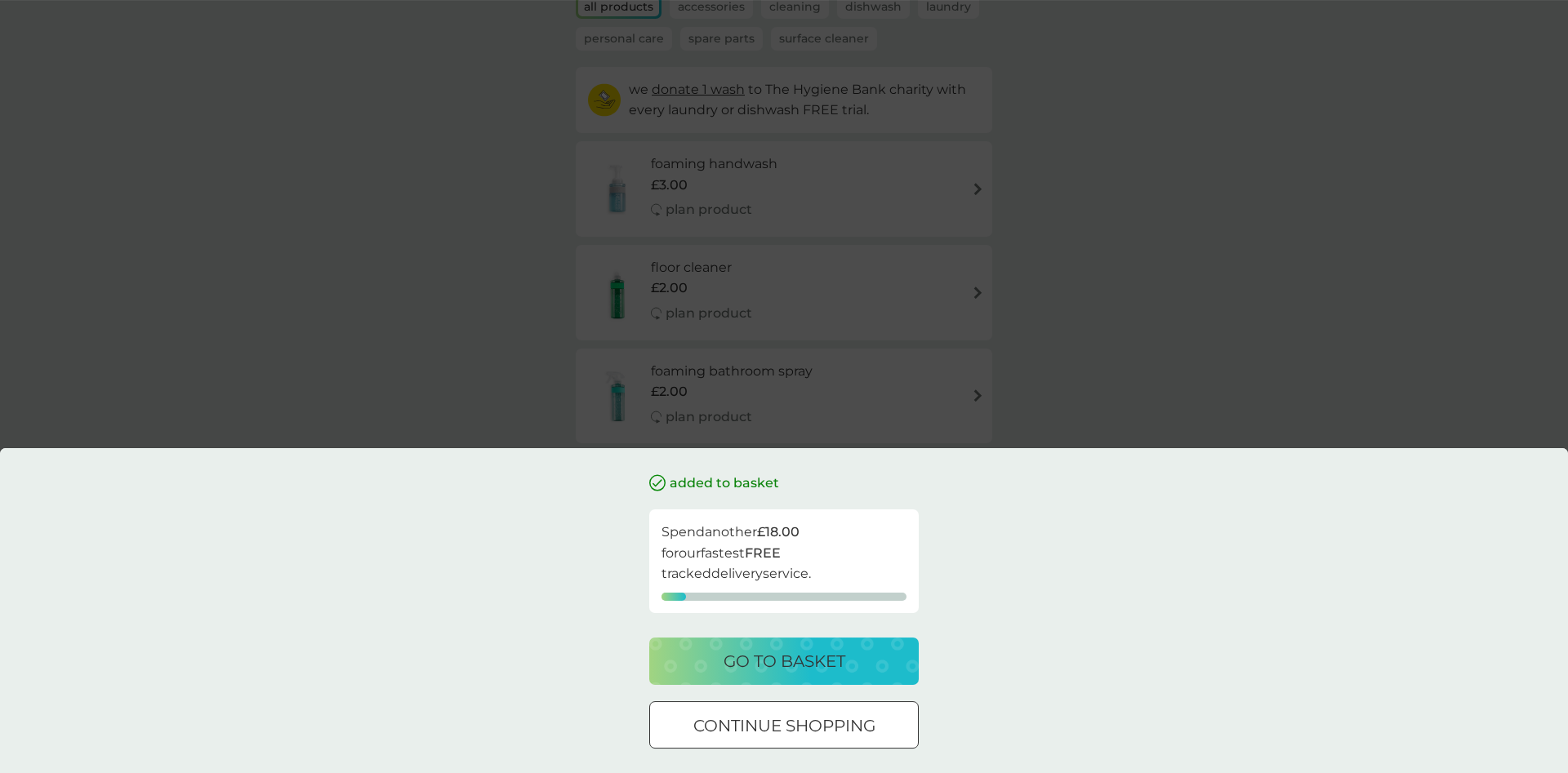
scroll to position [167, 0]
click at [905, 660] on button "go to basket" at bounding box center [783, 662] width 269 height 48
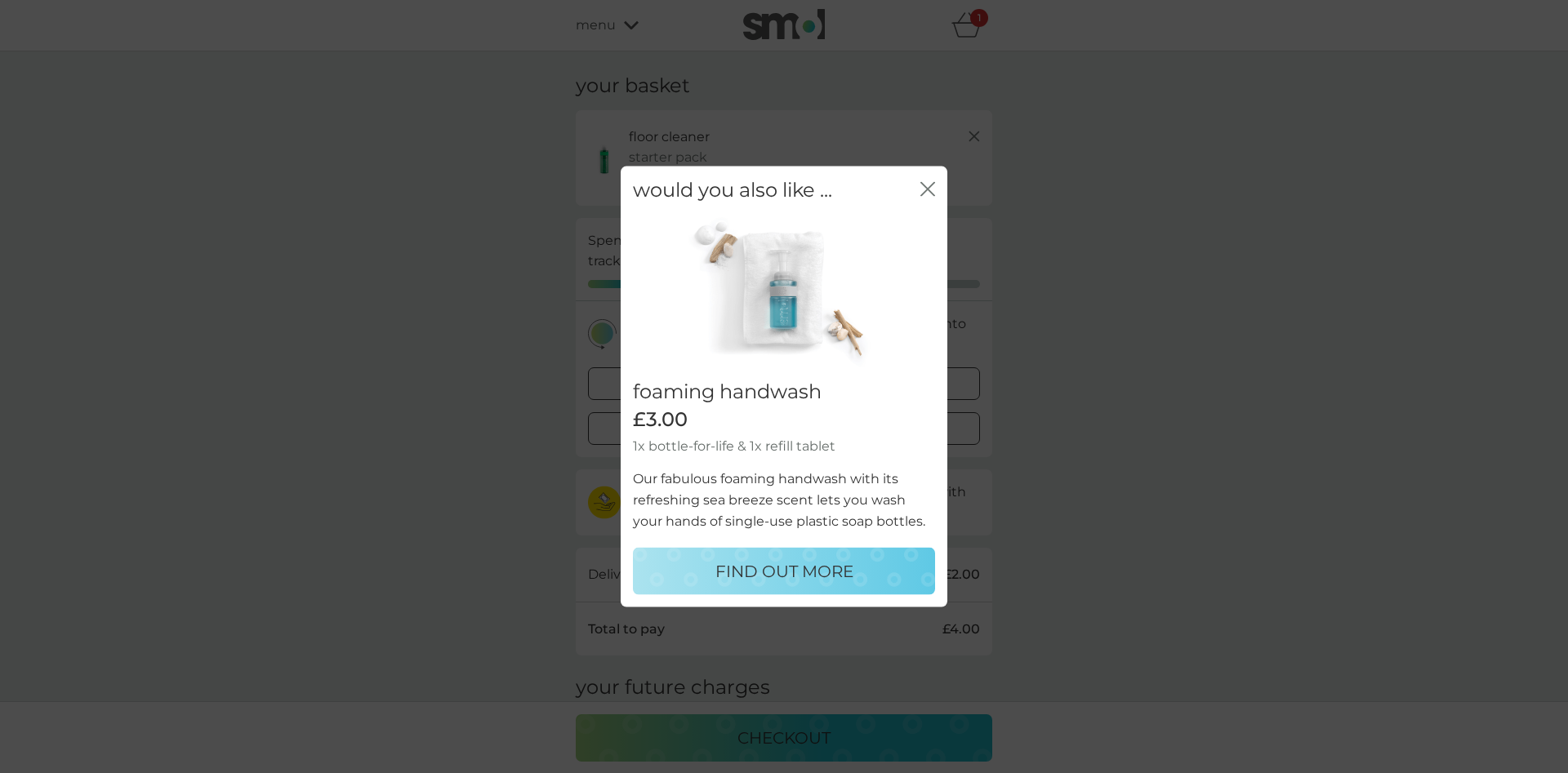
click at [930, 190] on icon "close" at bounding box center [927, 188] width 15 height 15
